Goal: Task Accomplishment & Management: Use online tool/utility

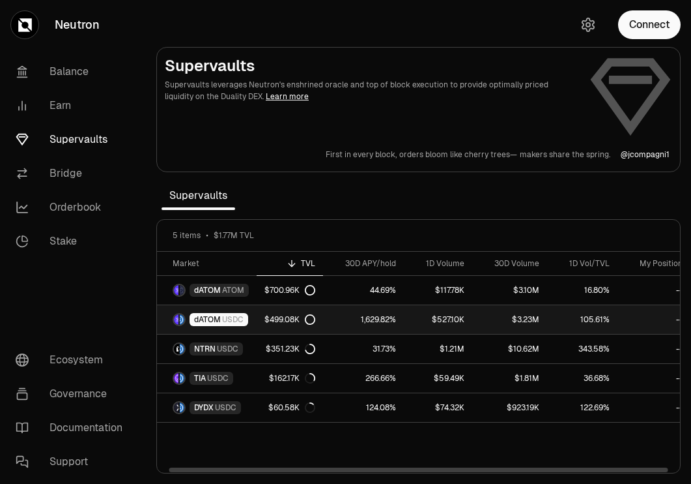
scroll to position [0, 12]
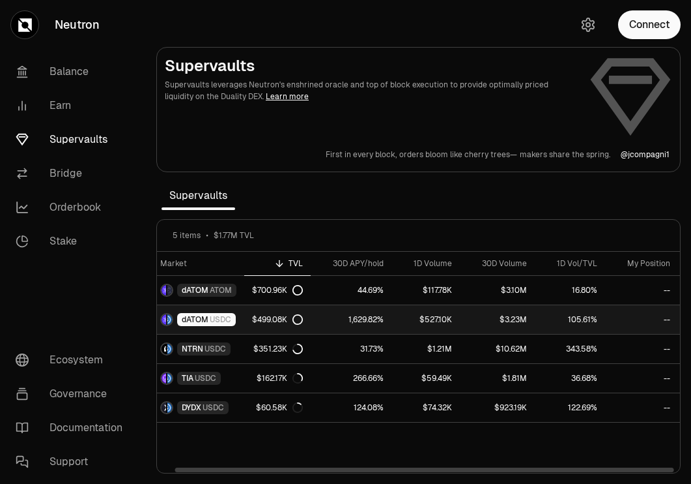
click at [234, 318] on div "dATOM USDC" at bounding box center [206, 319] width 59 height 13
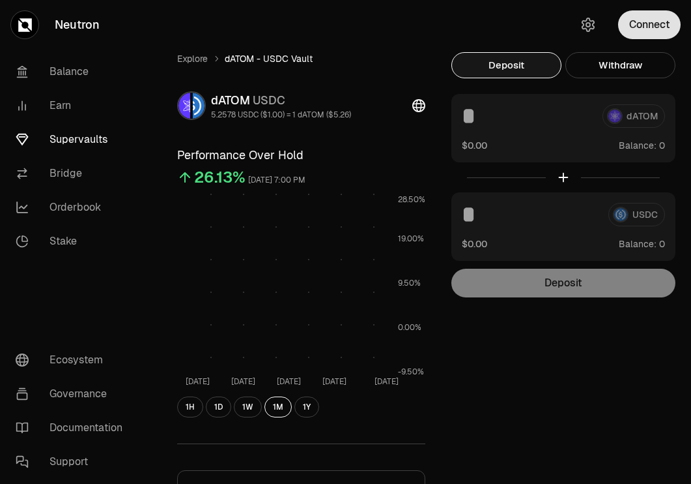
click at [662, 29] on button "Connect" at bounding box center [649, 24] width 63 height 29
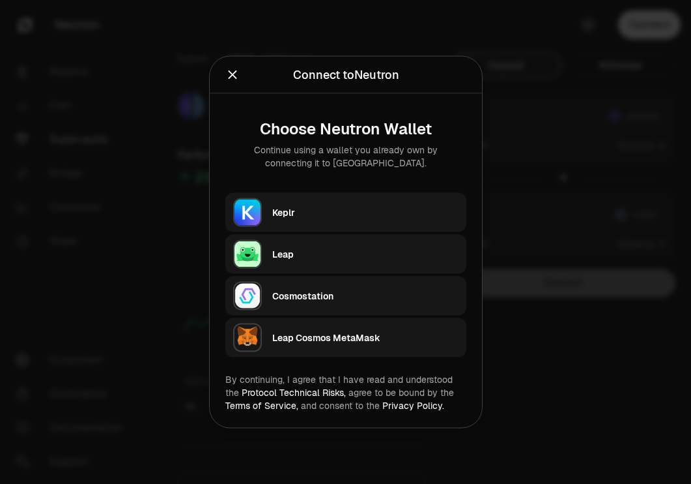
click at [353, 199] on div "Keplr" at bounding box center [369, 212] width 194 height 30
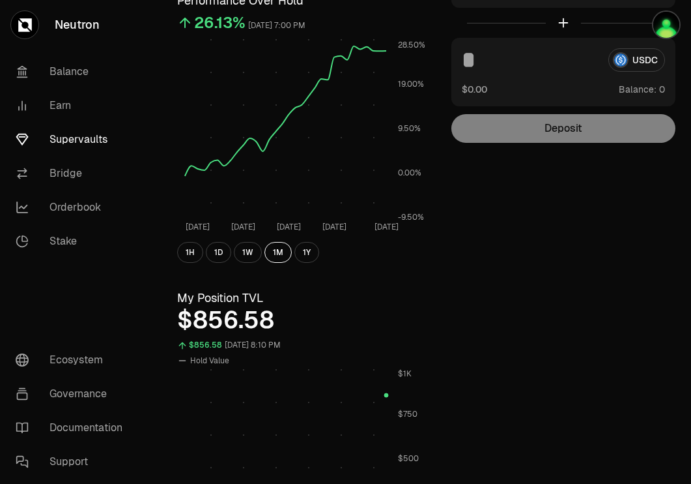
scroll to position [142, 0]
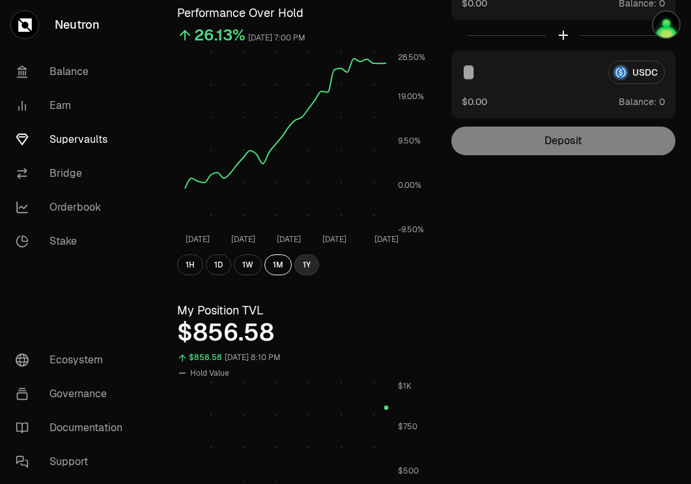
click at [308, 273] on button "1Y" at bounding box center [307, 264] width 25 height 21
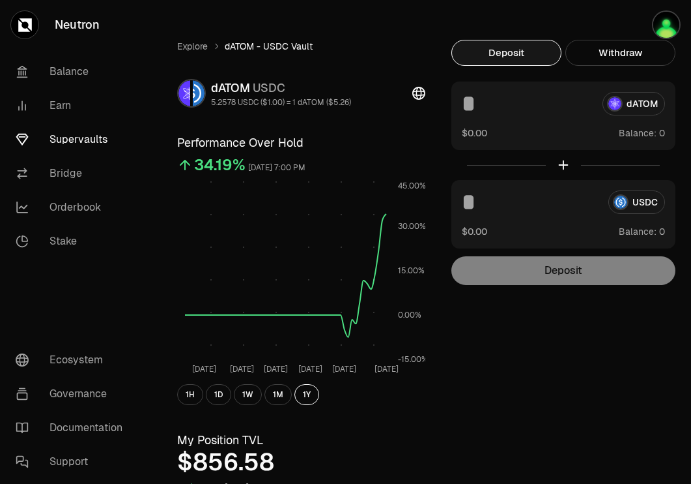
scroll to position [0, 0]
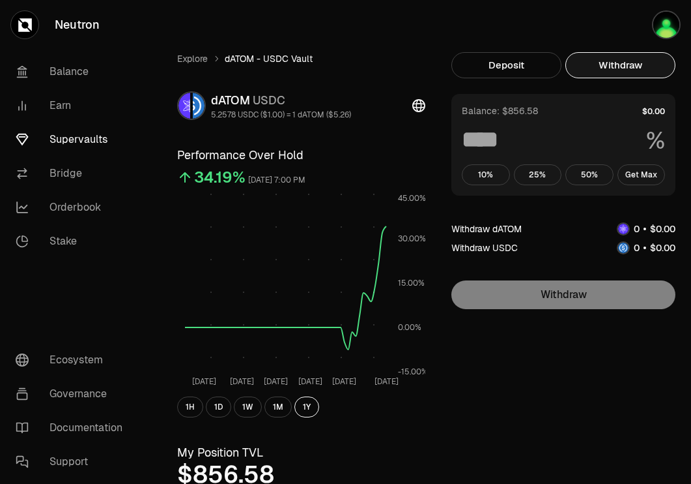
click at [592, 71] on button "Withdraw" at bounding box center [621, 65] width 110 height 26
click at [637, 171] on button "Get Max" at bounding box center [642, 174] width 48 height 21
type input "***"
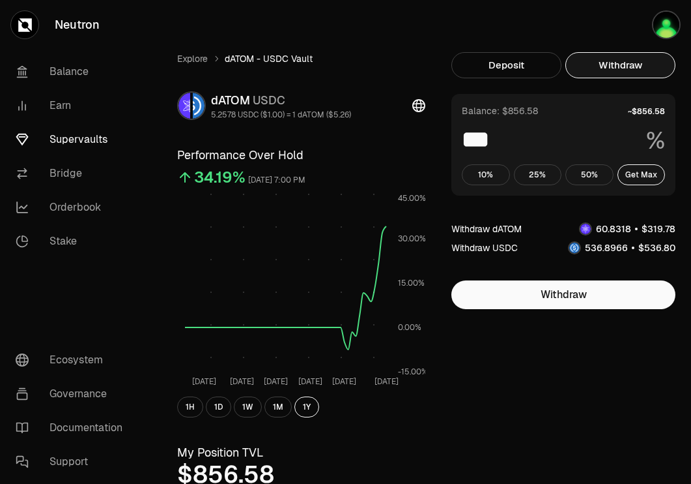
click at [83, 139] on link "Supervaults" at bounding box center [73, 140] width 136 height 34
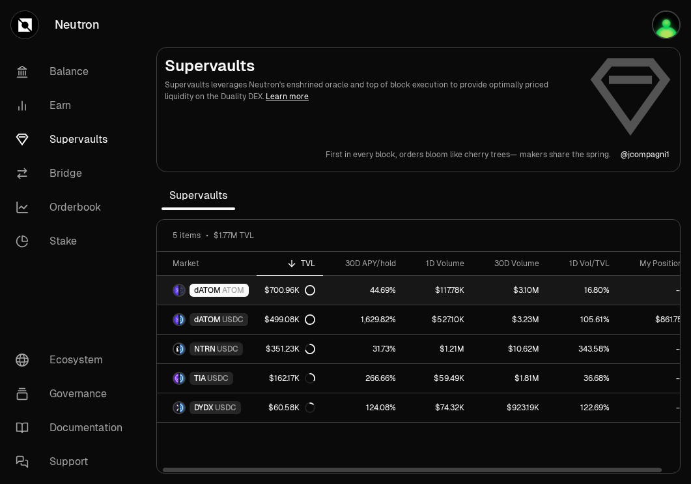
scroll to position [0, 12]
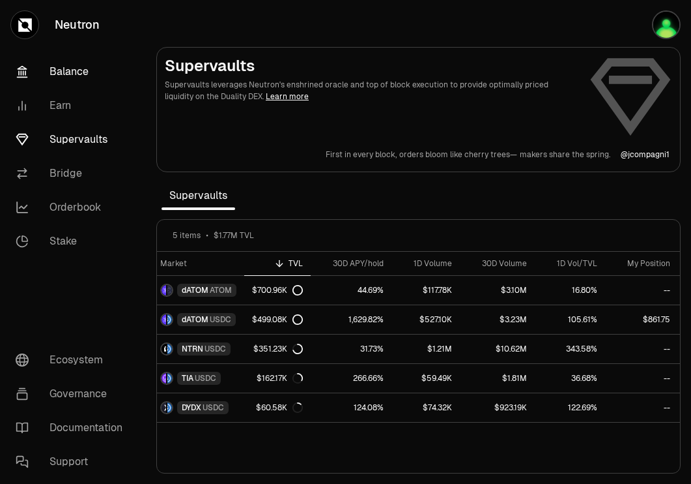
click at [95, 73] on link "Balance" at bounding box center [73, 72] width 136 height 34
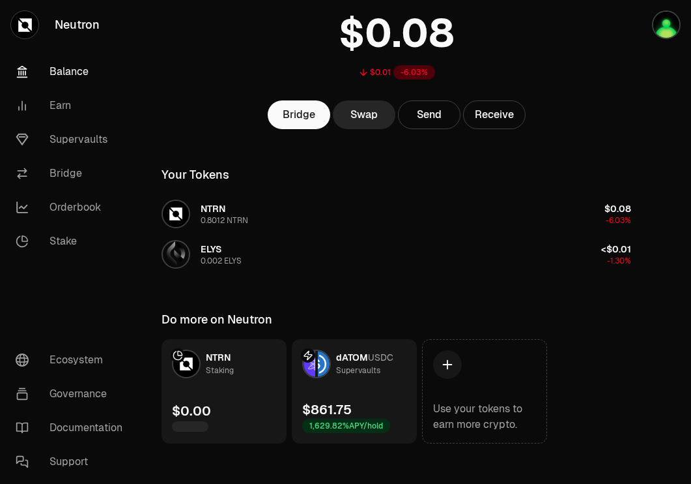
scroll to position [104, 0]
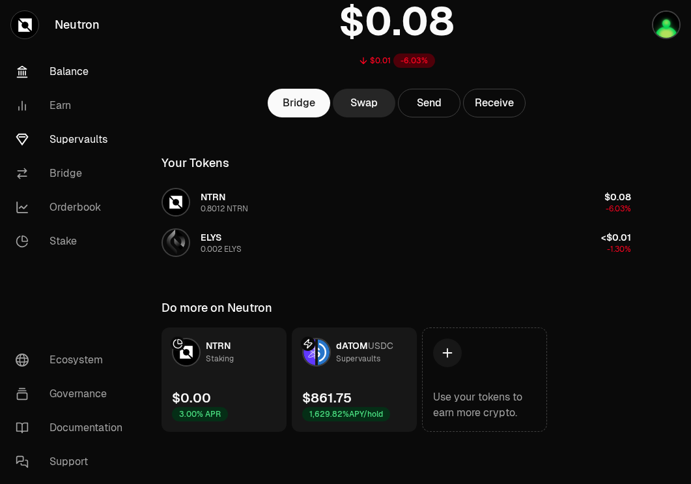
click at [73, 139] on link "Supervaults" at bounding box center [73, 140] width 136 height 34
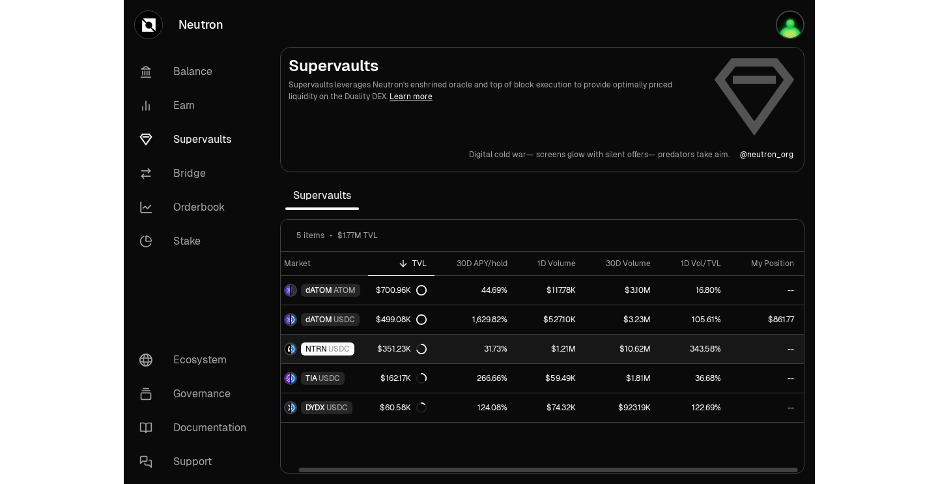
scroll to position [0, 11]
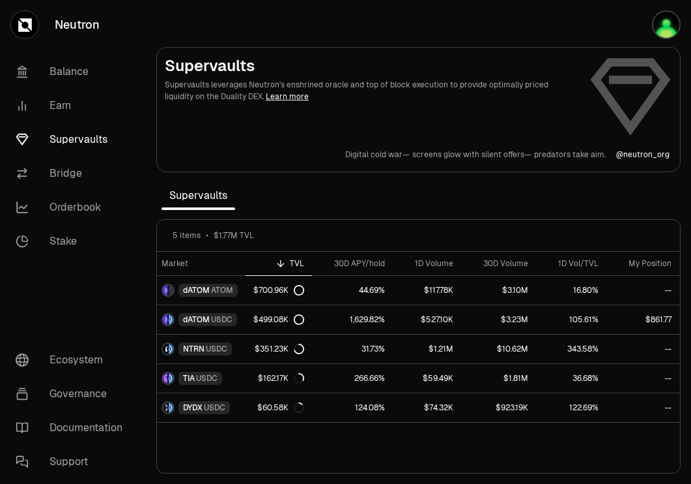
click at [266, 96] on link "Learn more" at bounding box center [287, 96] width 43 height 10
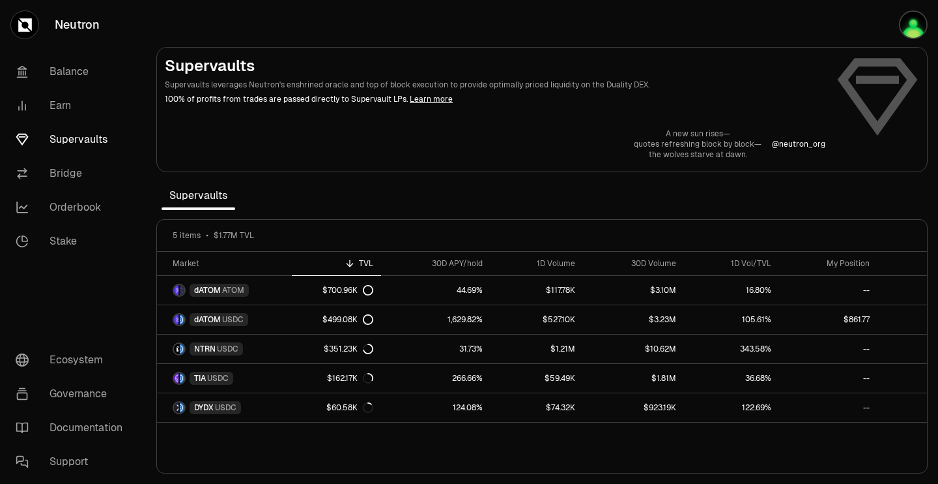
scroll to position [0, 0]
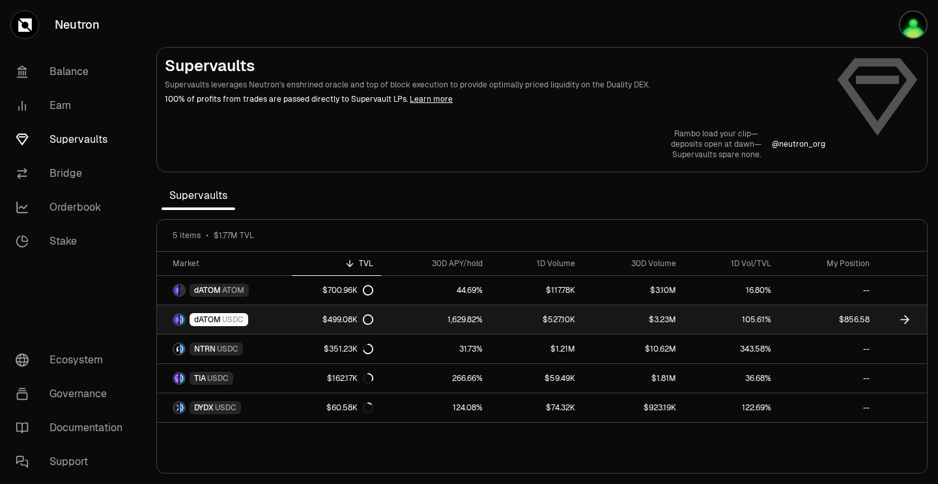
click at [266, 310] on link "dATOM USDC" at bounding box center [224, 319] width 135 height 29
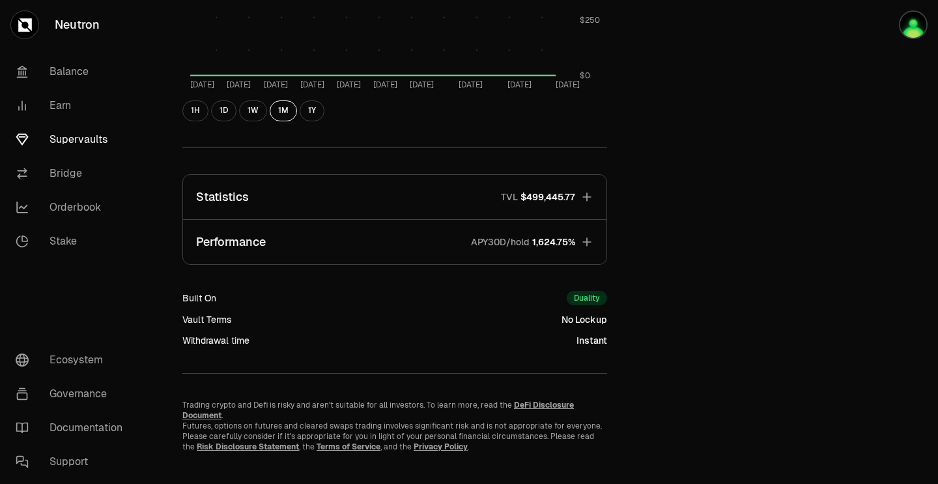
scroll to position [714, 0]
click at [586, 196] on icon "button" at bounding box center [587, 196] width 8 height 8
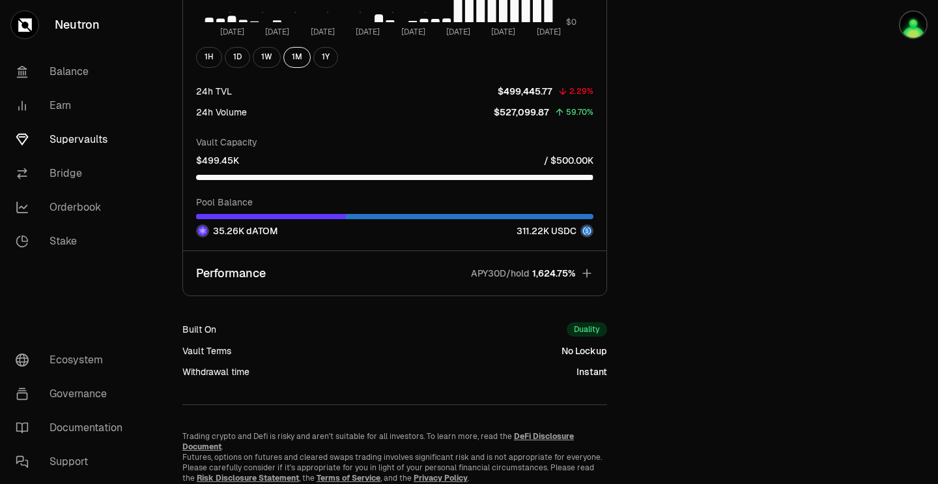
scroll to position [1524, 0]
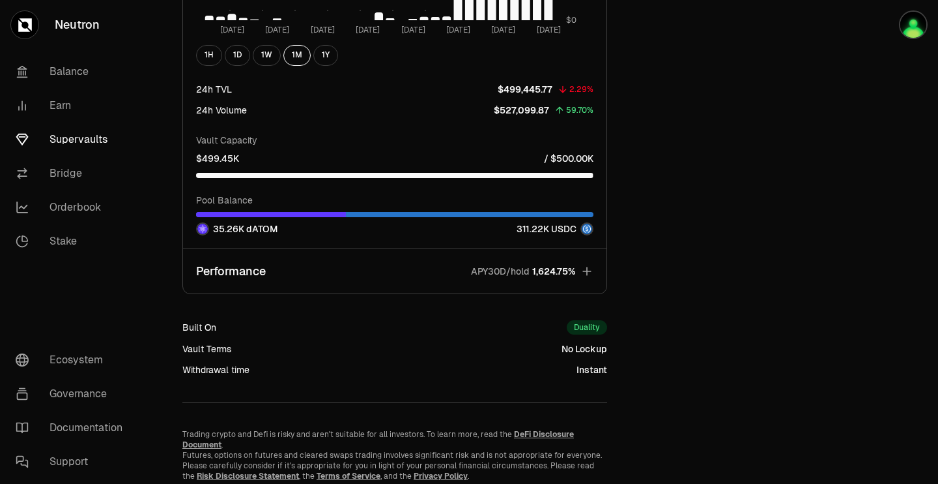
click at [590, 271] on icon "button" at bounding box center [587, 271] width 8 height 8
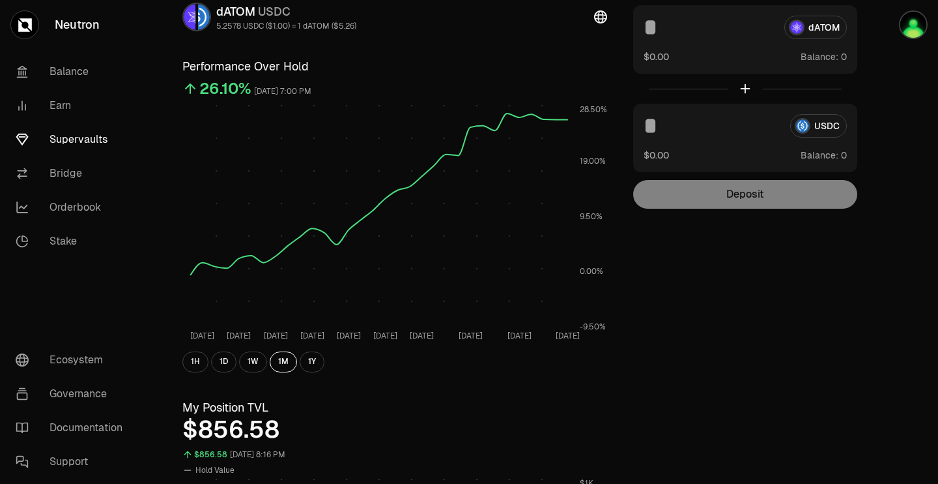
scroll to position [0, 0]
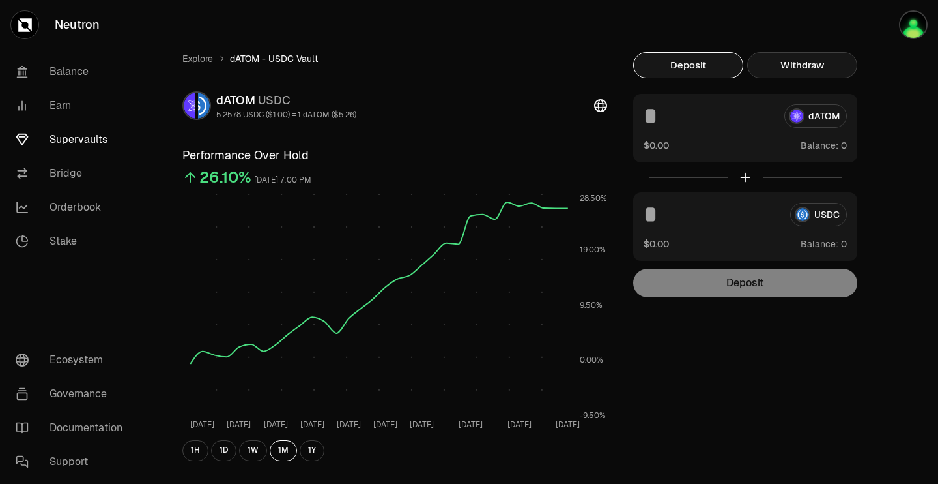
click at [691, 66] on button "Withdraw" at bounding box center [802, 65] width 110 height 26
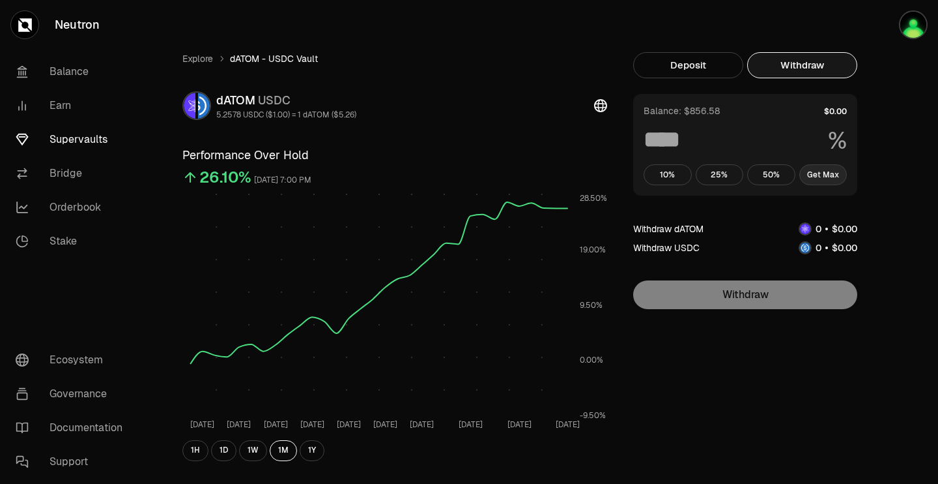
click at [691, 178] on button "Get Max" at bounding box center [824, 174] width 48 height 21
type input "***"
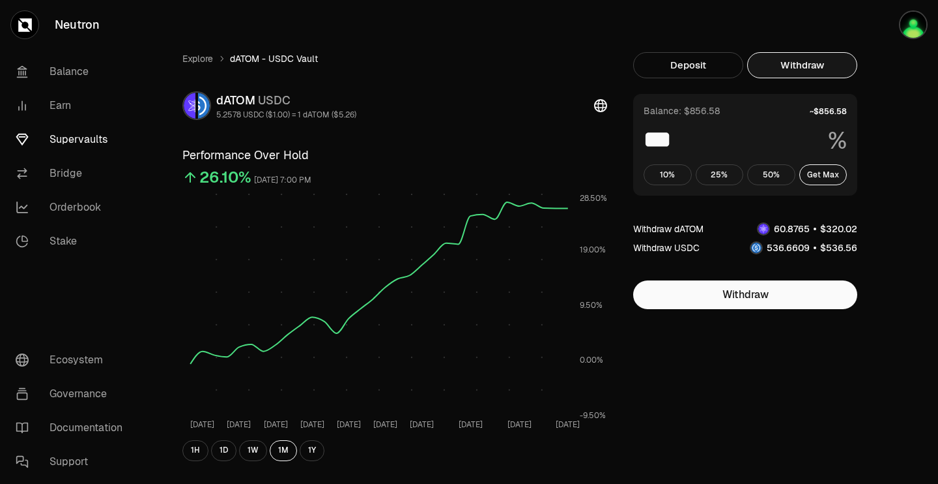
click at [78, 143] on link "Supervaults" at bounding box center [73, 140] width 136 height 34
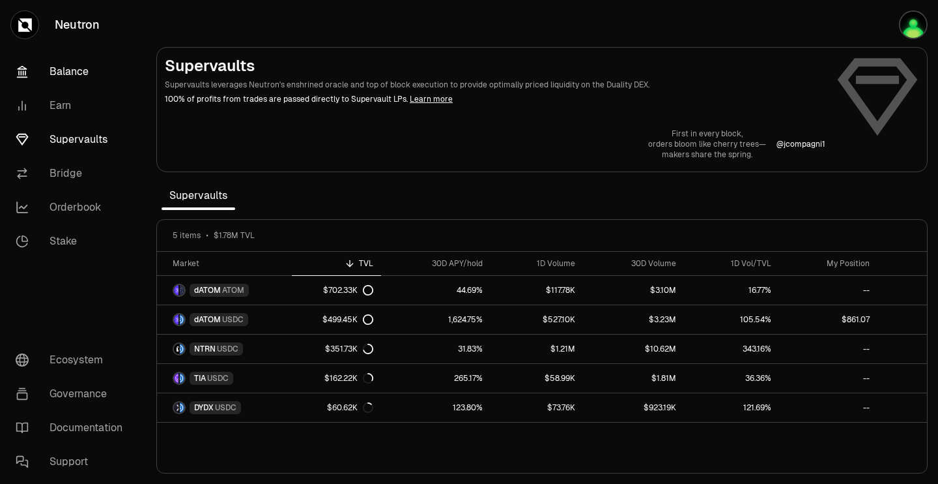
click at [64, 69] on link "Balance" at bounding box center [73, 72] width 136 height 34
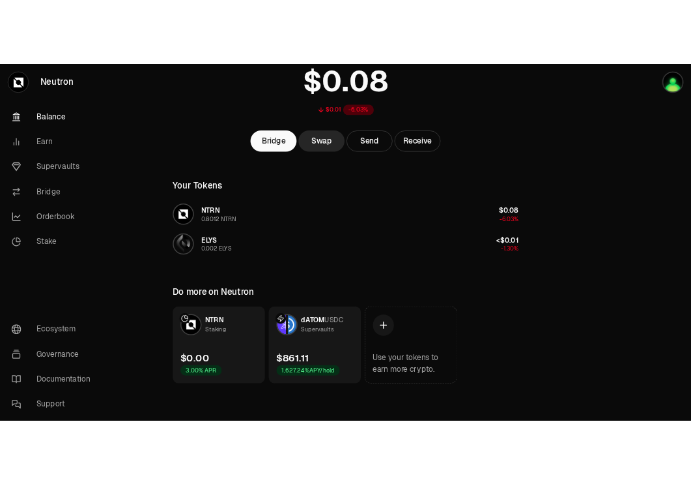
scroll to position [104, 0]
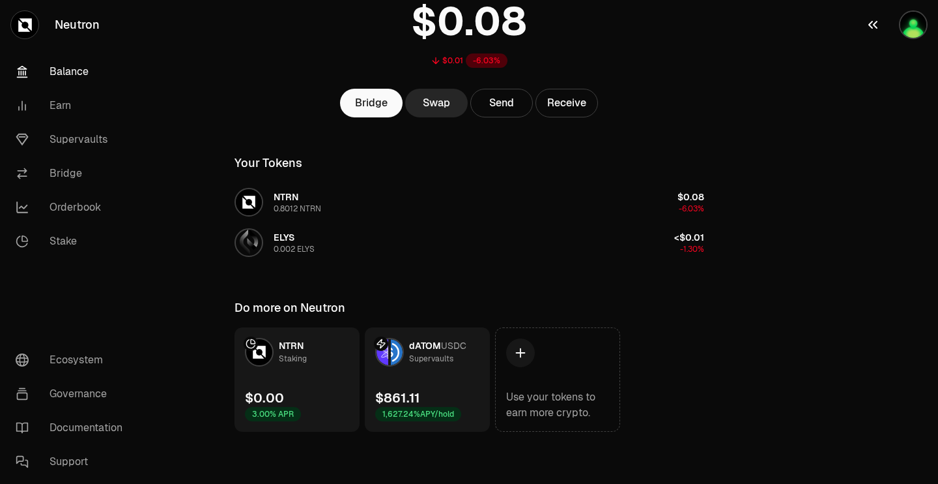
click at [691, 25] on img "button" at bounding box center [914, 25] width 26 height 26
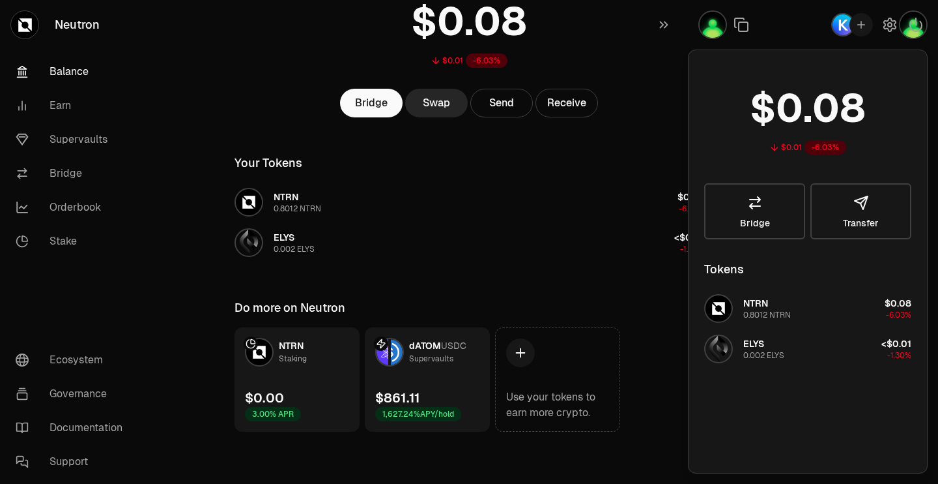
click at [632, 93] on div "Bridge Swap Send Receive" at bounding box center [469, 103] width 501 height 29
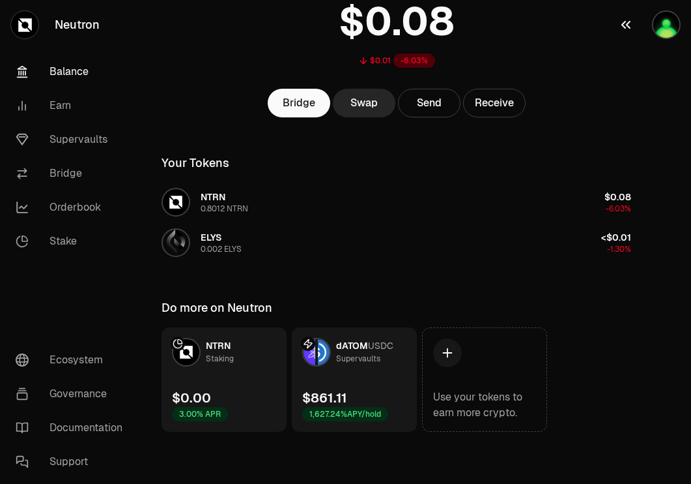
click at [674, 18] on img "button" at bounding box center [667, 25] width 26 height 26
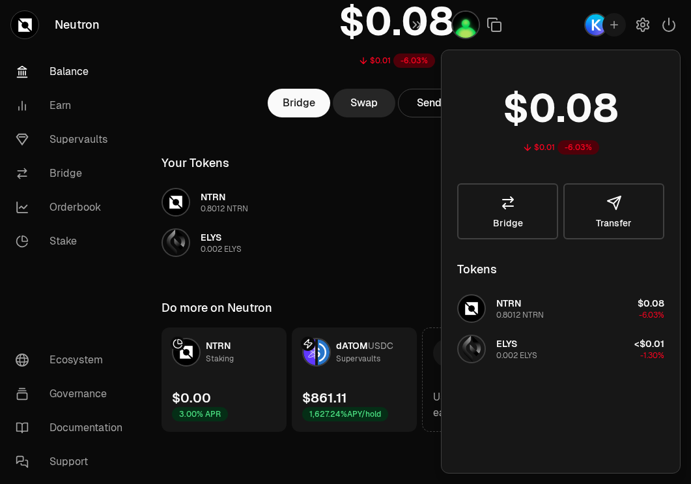
click at [610, 26] on icon "button" at bounding box center [615, 25] width 12 height 12
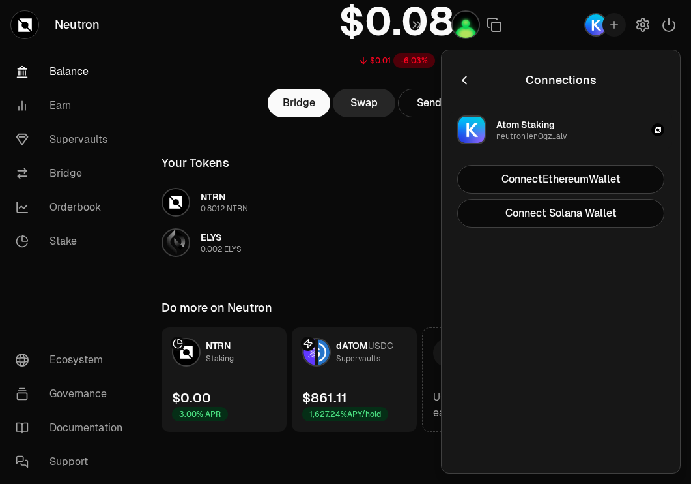
click at [631, 131] on button "Atom Staking neutron1en0qz...alv" at bounding box center [561, 129] width 223 height 39
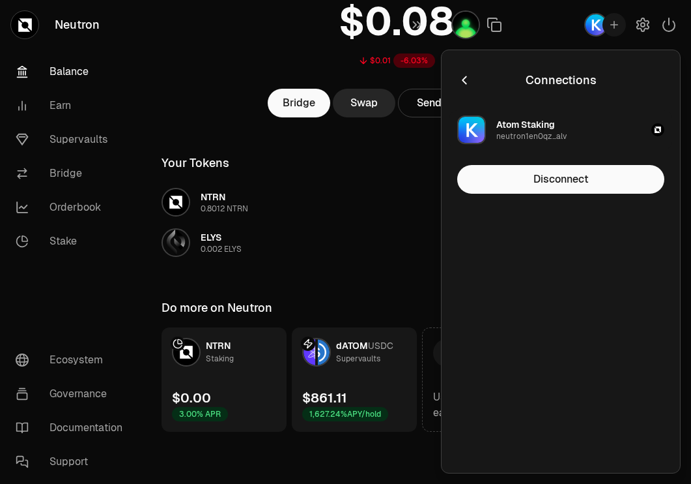
click at [631, 131] on button "Atom Staking neutron1en0qz...alv" at bounding box center [561, 129] width 223 height 39
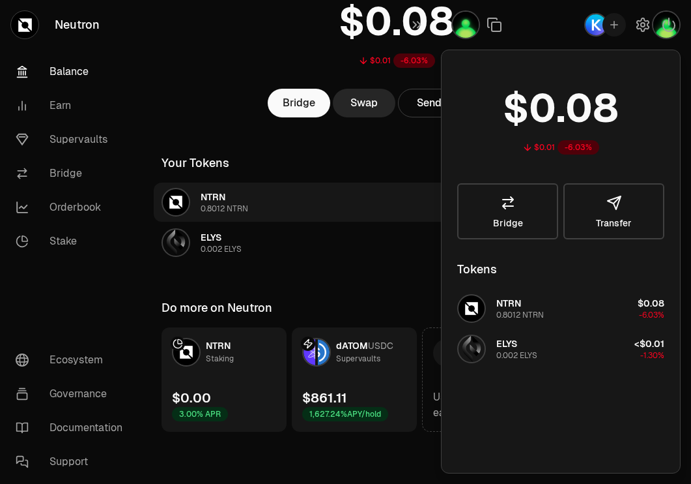
click at [378, 210] on button "NTRN 0.8012 NTRN $0.08 -6.03%" at bounding box center [396, 201] width 485 height 39
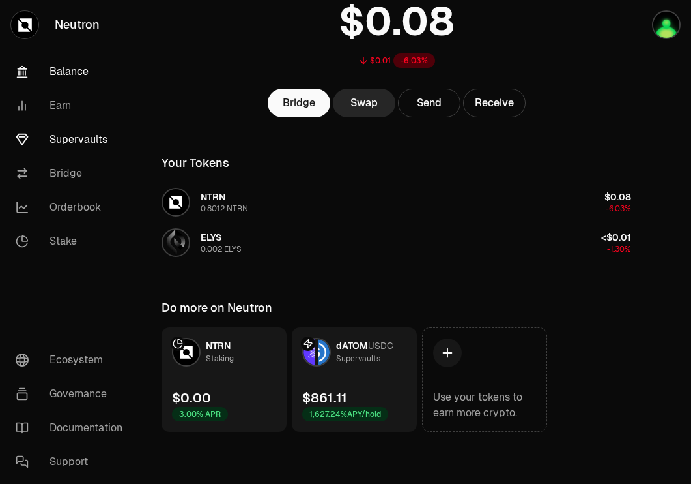
click at [89, 141] on link "Supervaults" at bounding box center [73, 140] width 136 height 34
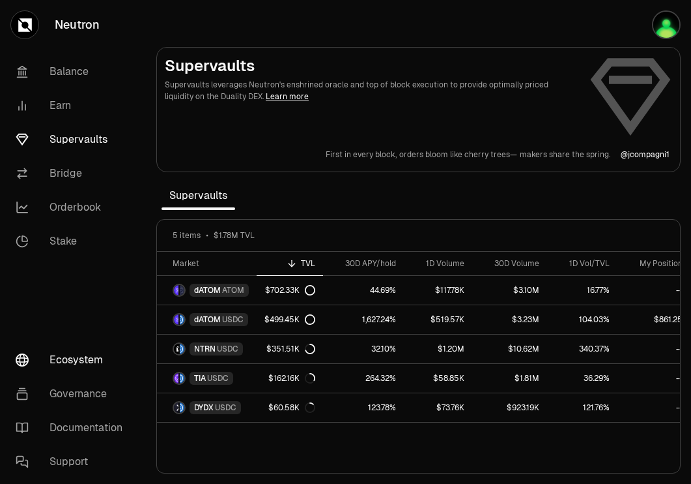
click at [95, 360] on link "Ecosystem" at bounding box center [73, 360] width 136 height 34
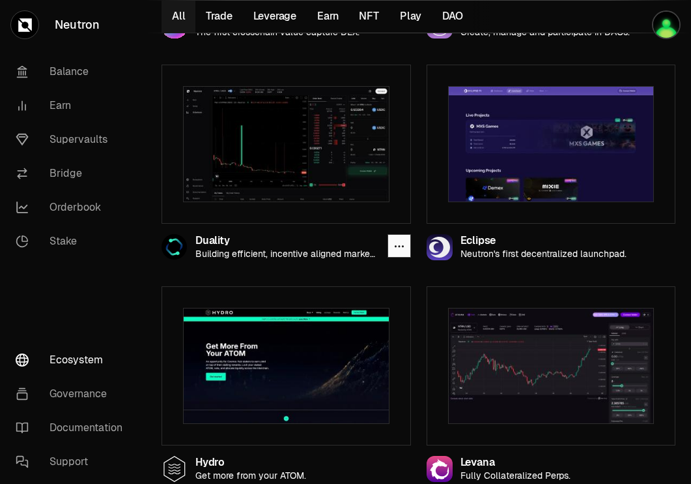
scroll to position [1173, 0]
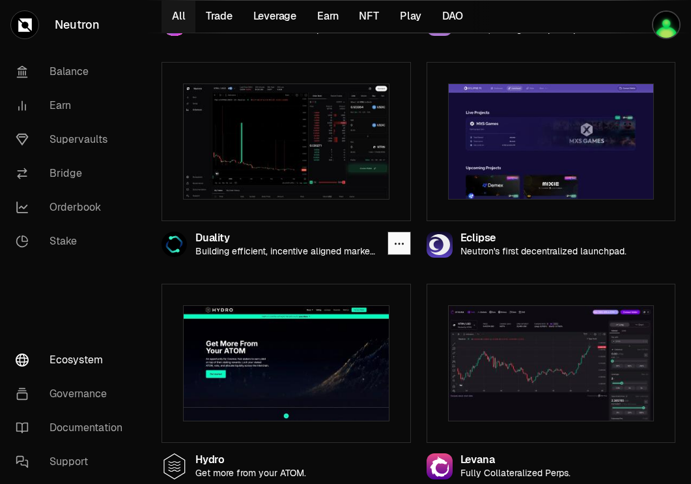
click at [287, 140] on img at bounding box center [286, 141] width 207 height 116
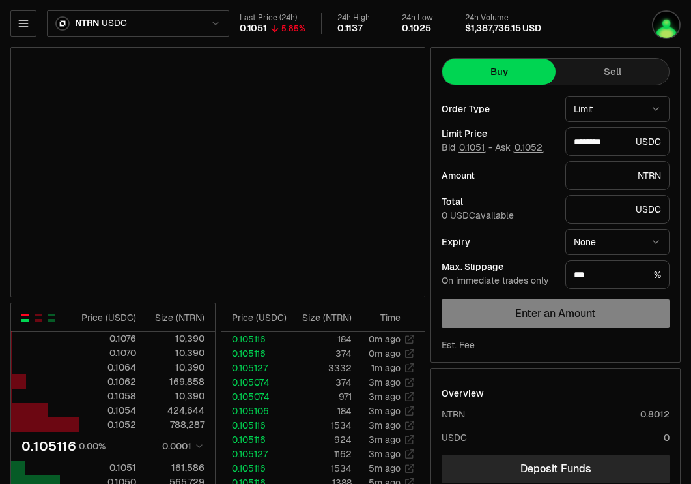
click at [189, 22] on html "Neutron Balance Earn Supervaults Bridge Orderbook Stake Ecosystem Governance Do…" at bounding box center [345, 408] width 691 height 817
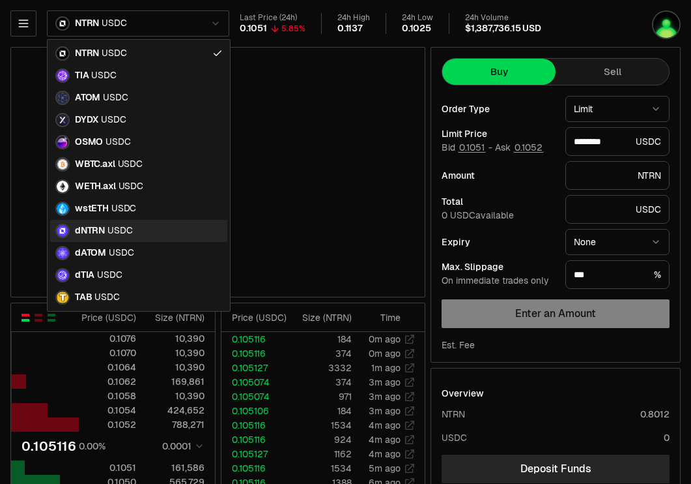
type input "********"
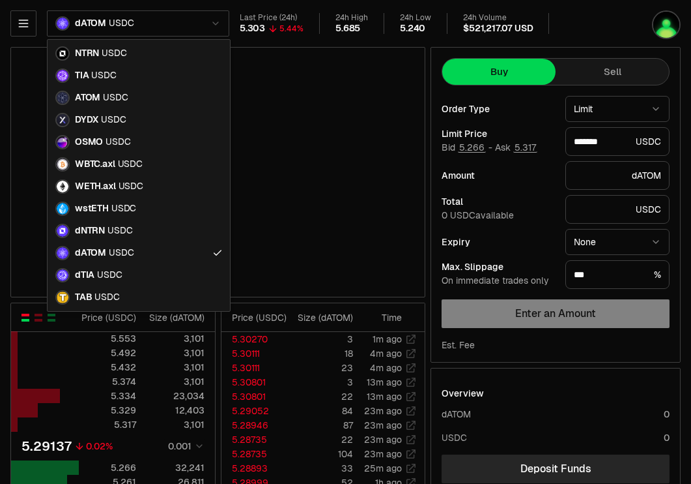
click at [183, 13] on html "Neutron Balance Earn Supervaults Bridge Orderbook Stake Ecosystem Governance Do…" at bounding box center [345, 408] width 691 height 817
type input "*******"
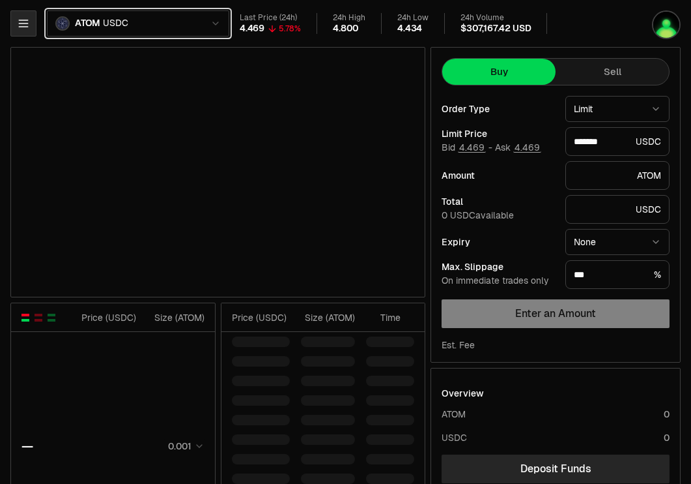
type input "*******"
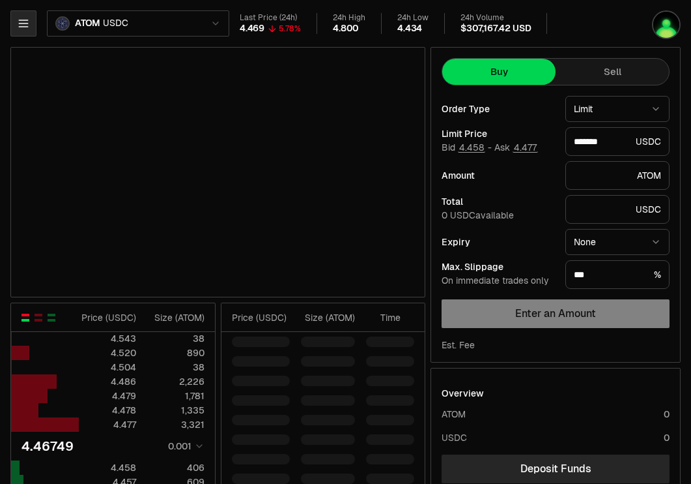
click at [21, 27] on icon "button" at bounding box center [23, 23] width 8 height 7
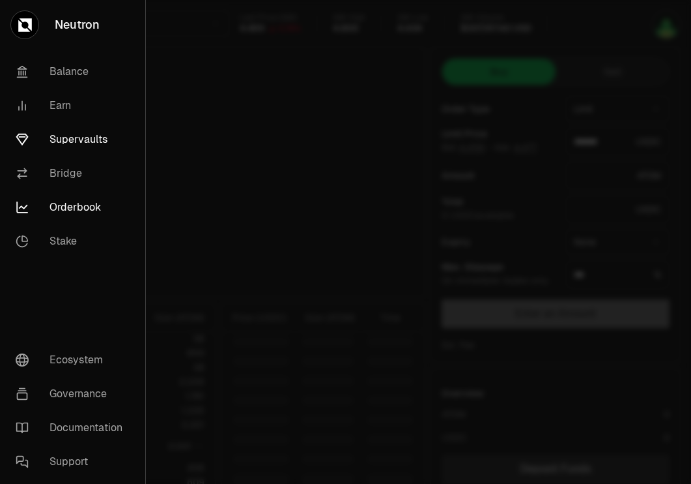
click at [66, 145] on link "Supervaults" at bounding box center [72, 140] width 135 height 34
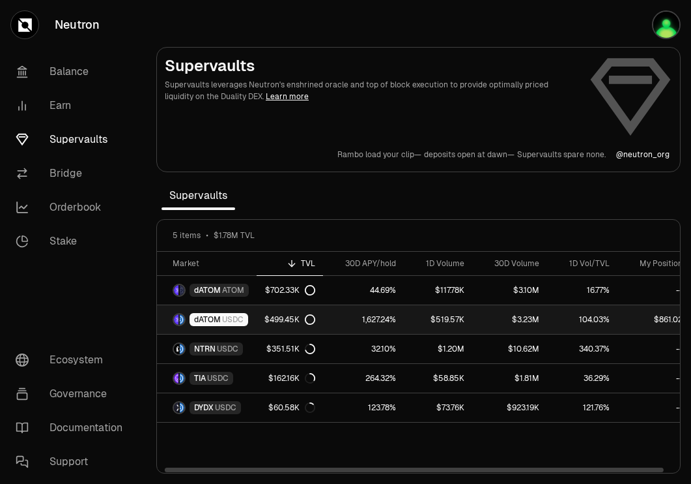
scroll to position [0, 12]
